Goal: Information Seeking & Learning: Learn about a topic

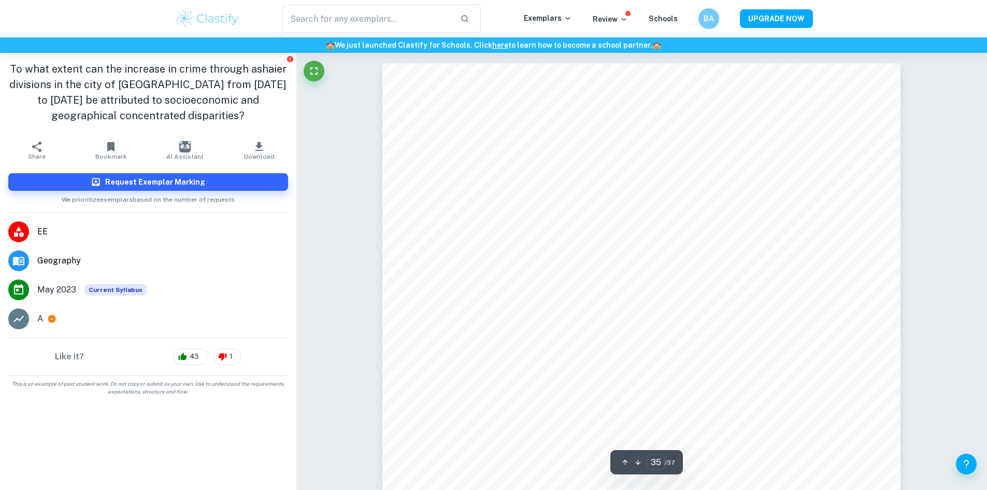
scroll to position [24038, 0]
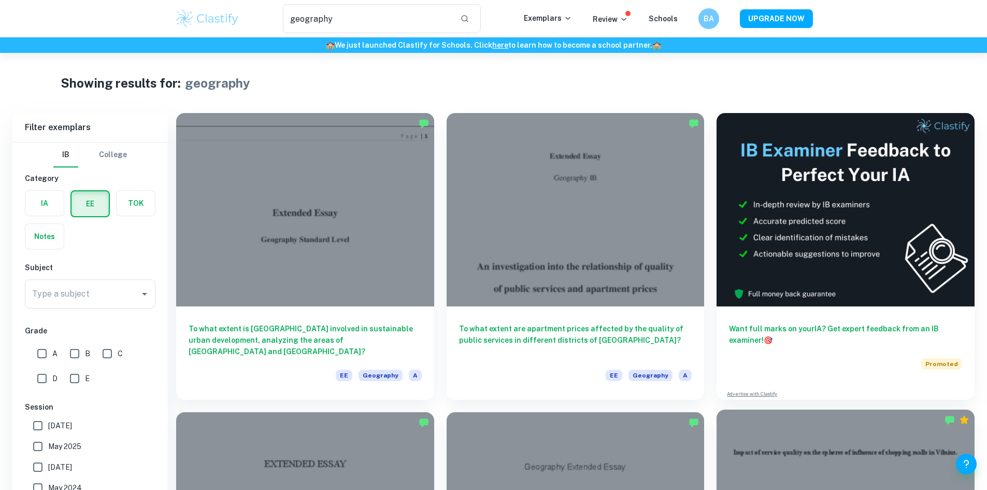
scroll to position [414, 0]
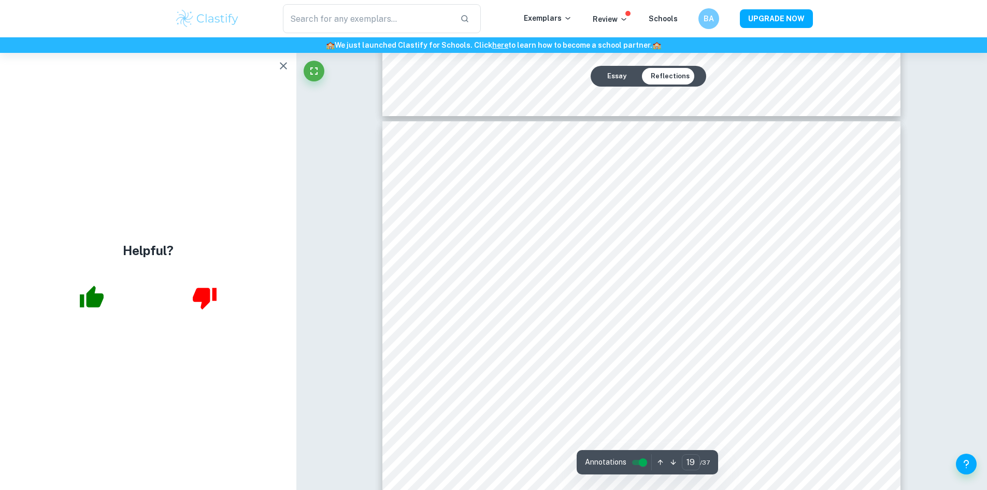
scroll to position [12640, 0]
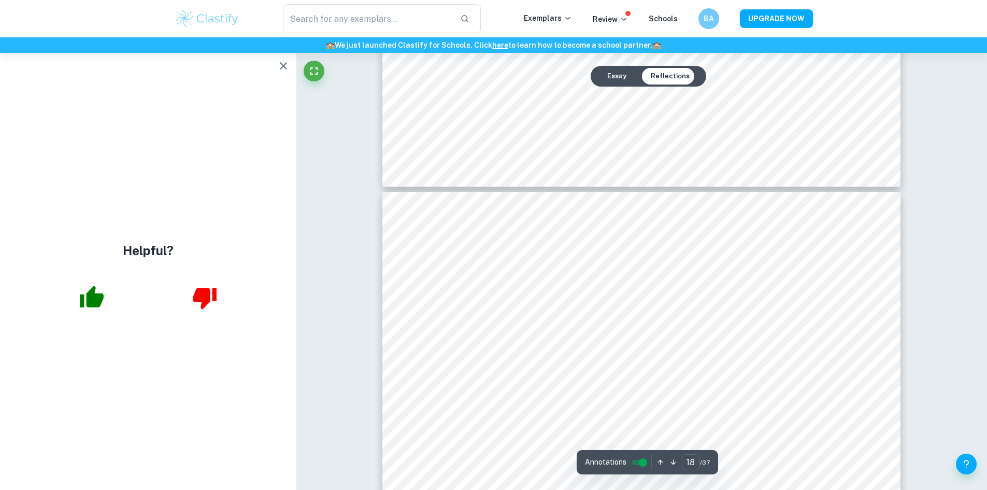
type input "17"
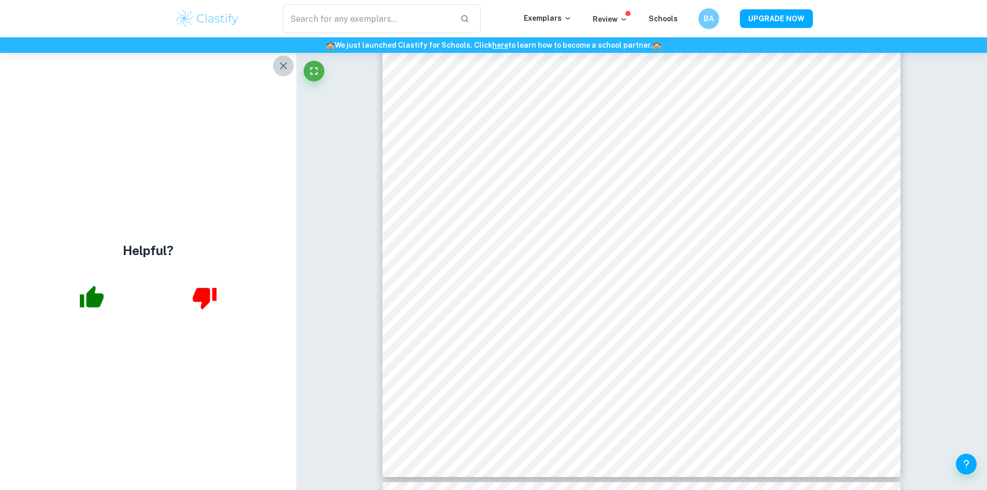
click at [280, 70] on icon "button" at bounding box center [283, 66] width 12 height 12
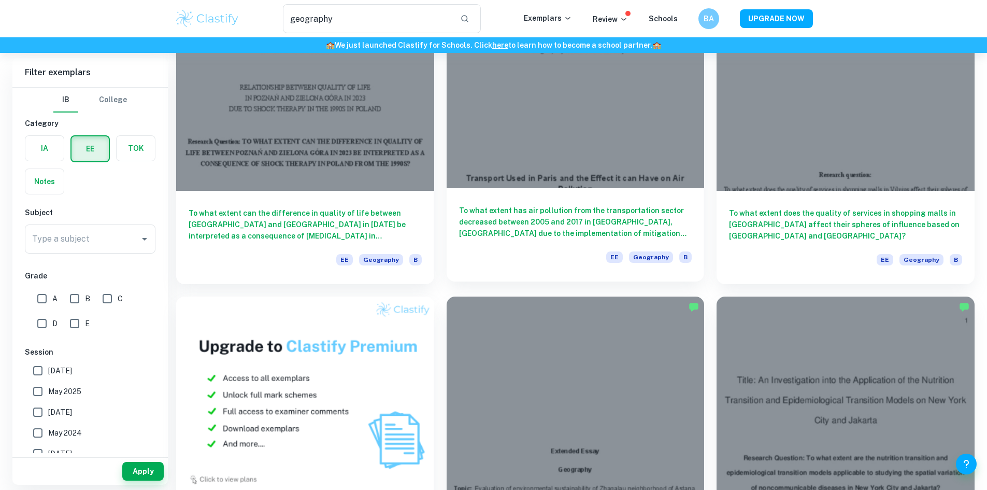
scroll to position [207, 0]
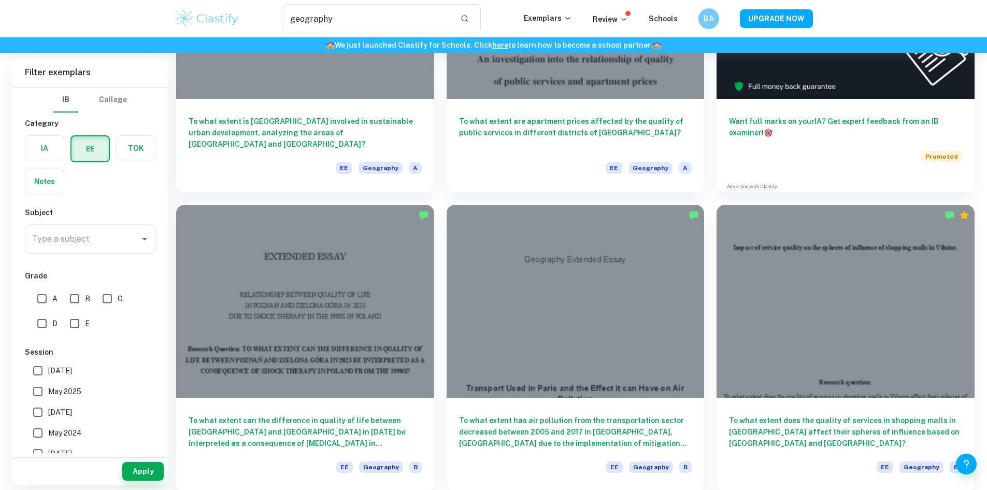
click at [52, 325] on input "D" at bounding box center [42, 323] width 21 height 21
checkbox input "true"
click at [135, 463] on button "Apply" at bounding box center [142, 471] width 41 height 19
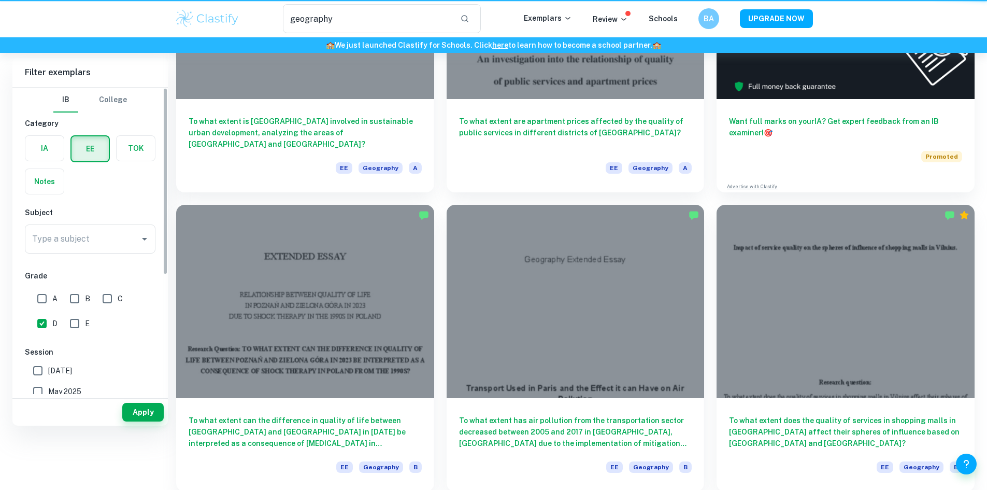
scroll to position [0, 0]
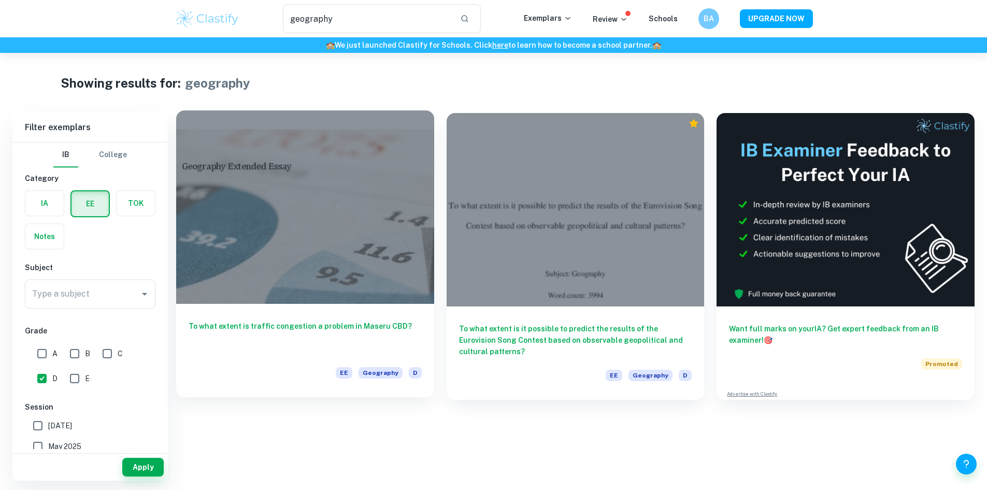
click at [288, 183] on div at bounding box center [305, 206] width 258 height 193
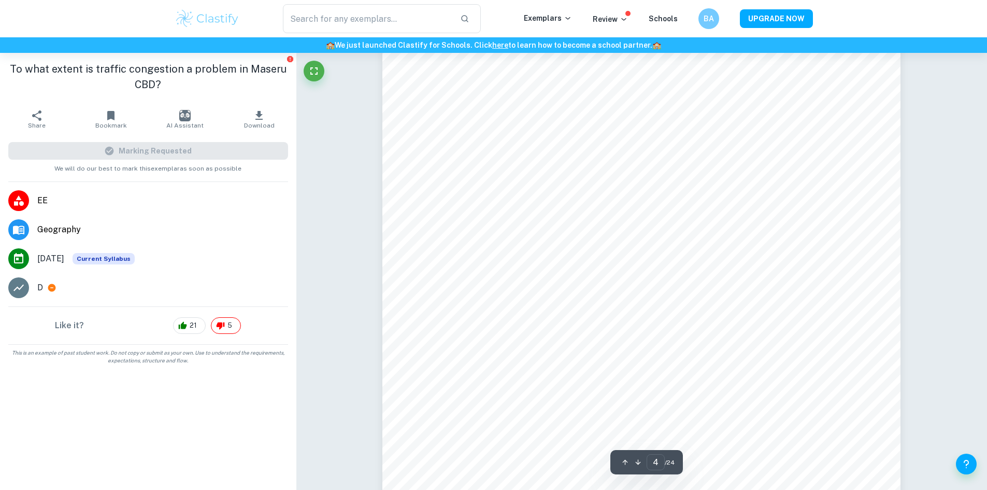
scroll to position [2487, 0]
type input "5"
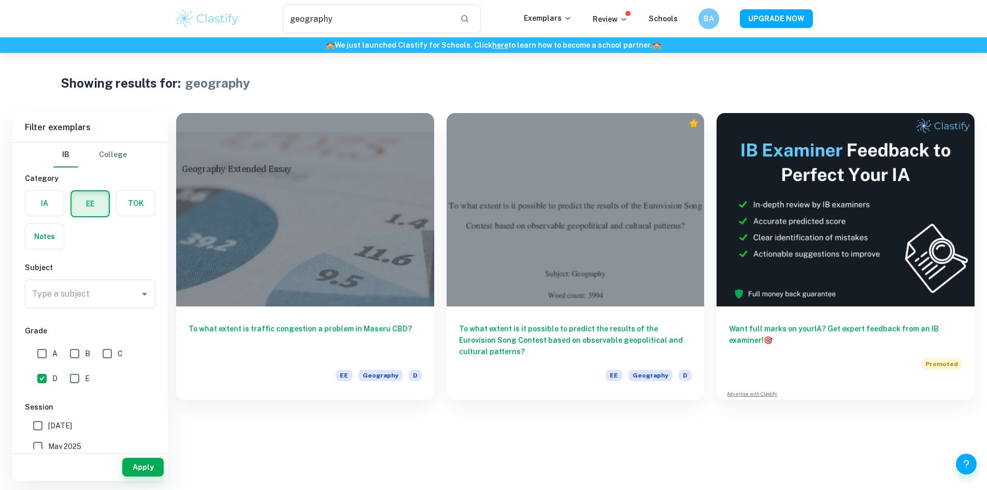
click at [38, 374] on input "D" at bounding box center [42, 378] width 21 height 21
checkbox input "false"
click at [40, 357] on input "A" at bounding box center [42, 353] width 21 height 21
checkbox input "true"
click at [149, 470] on button "Apply" at bounding box center [142, 466] width 41 height 19
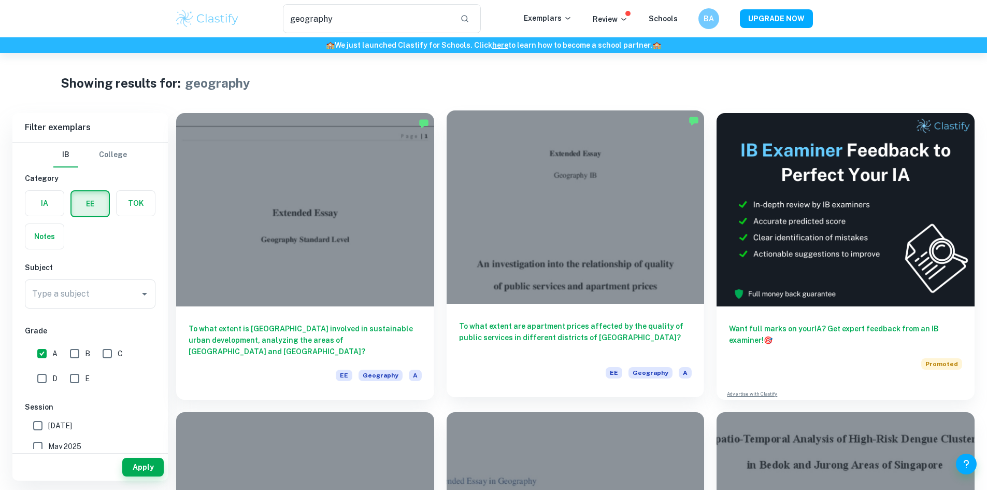
click at [447, 200] on div at bounding box center [576, 206] width 258 height 193
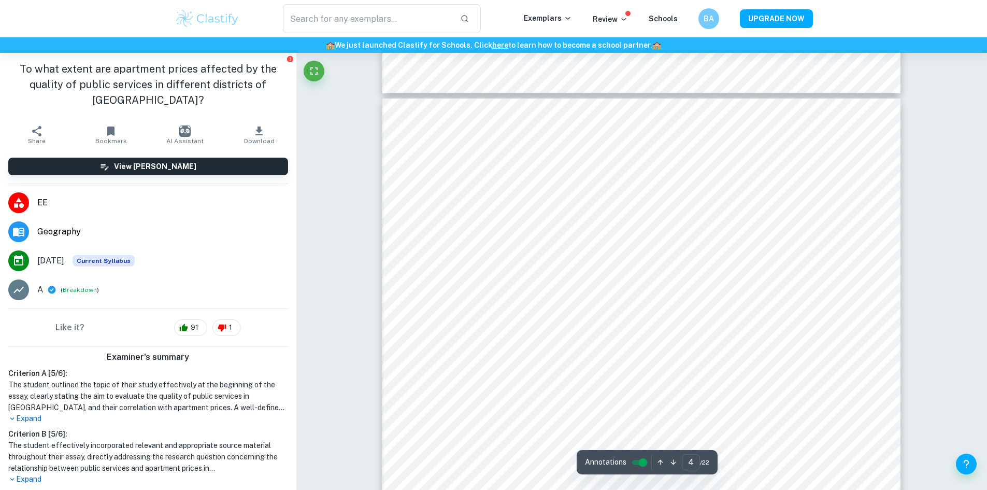
scroll to position [2539, 0]
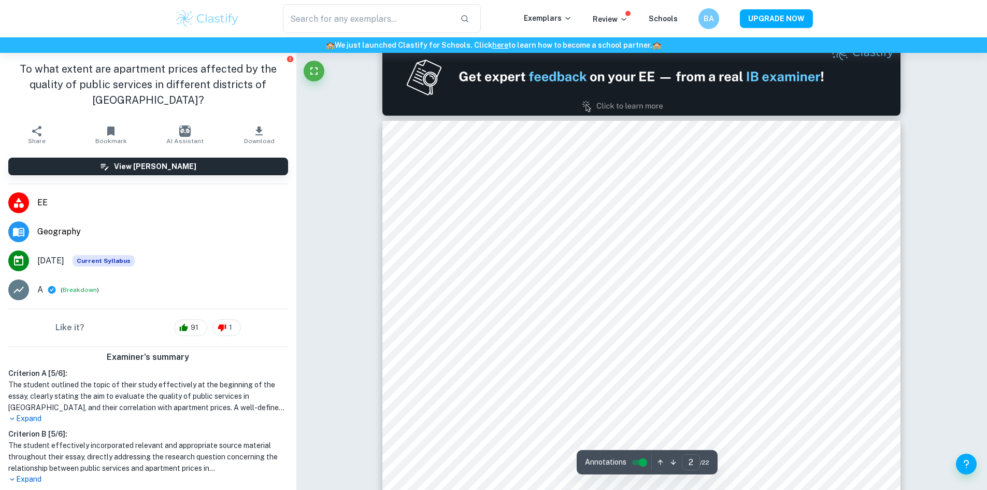
type input "1"
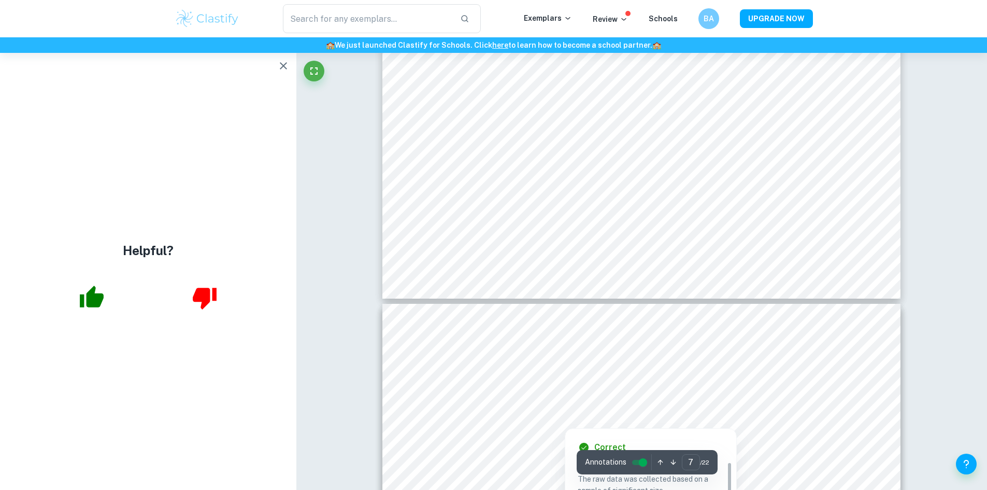
scroll to position [4559, 0]
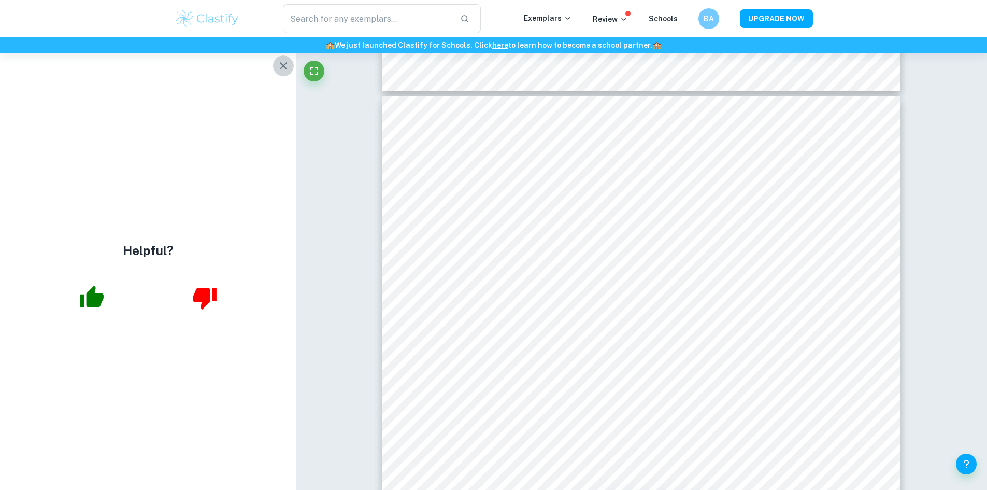
click at [290, 63] on button "button" at bounding box center [283, 65] width 21 height 21
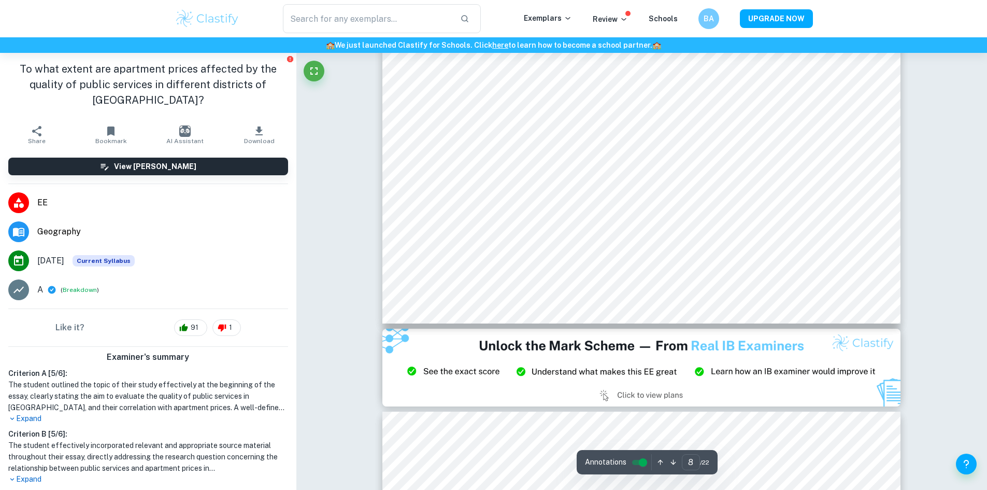
scroll to position [6009, 0]
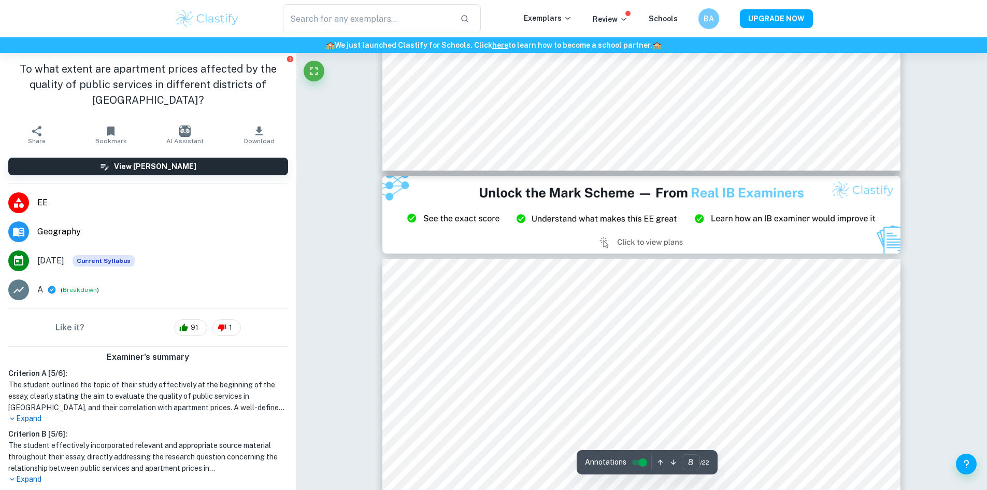
type input "9"
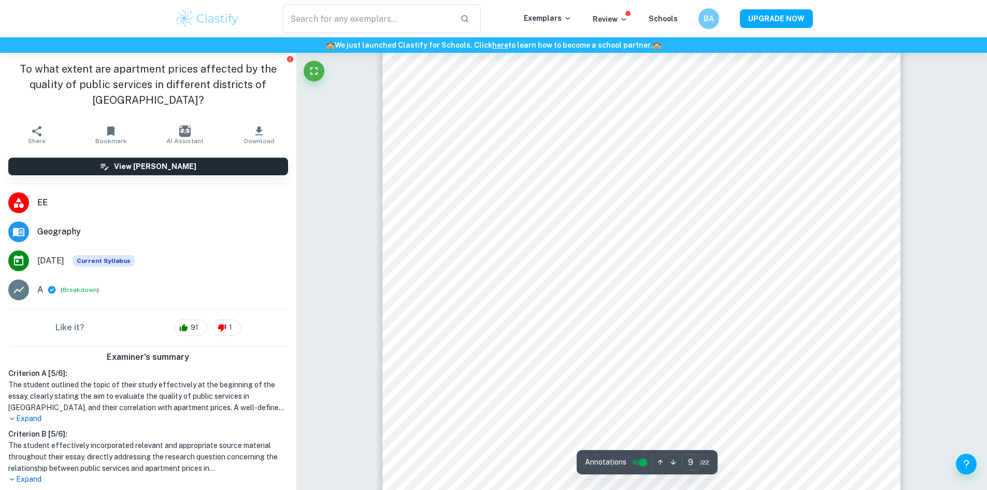
scroll to position [6217, 0]
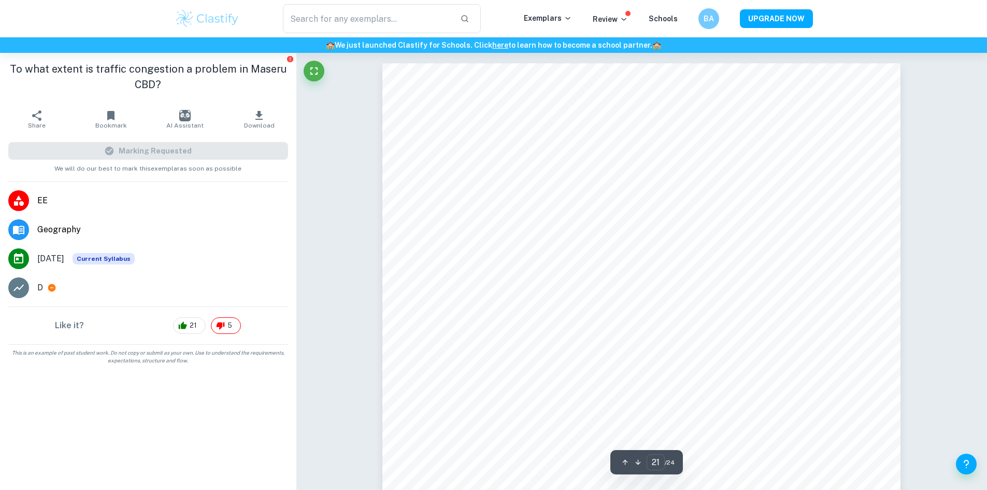
scroll to position [14091, 0]
